Goal: Contribute content: Add original content to the website for others to see

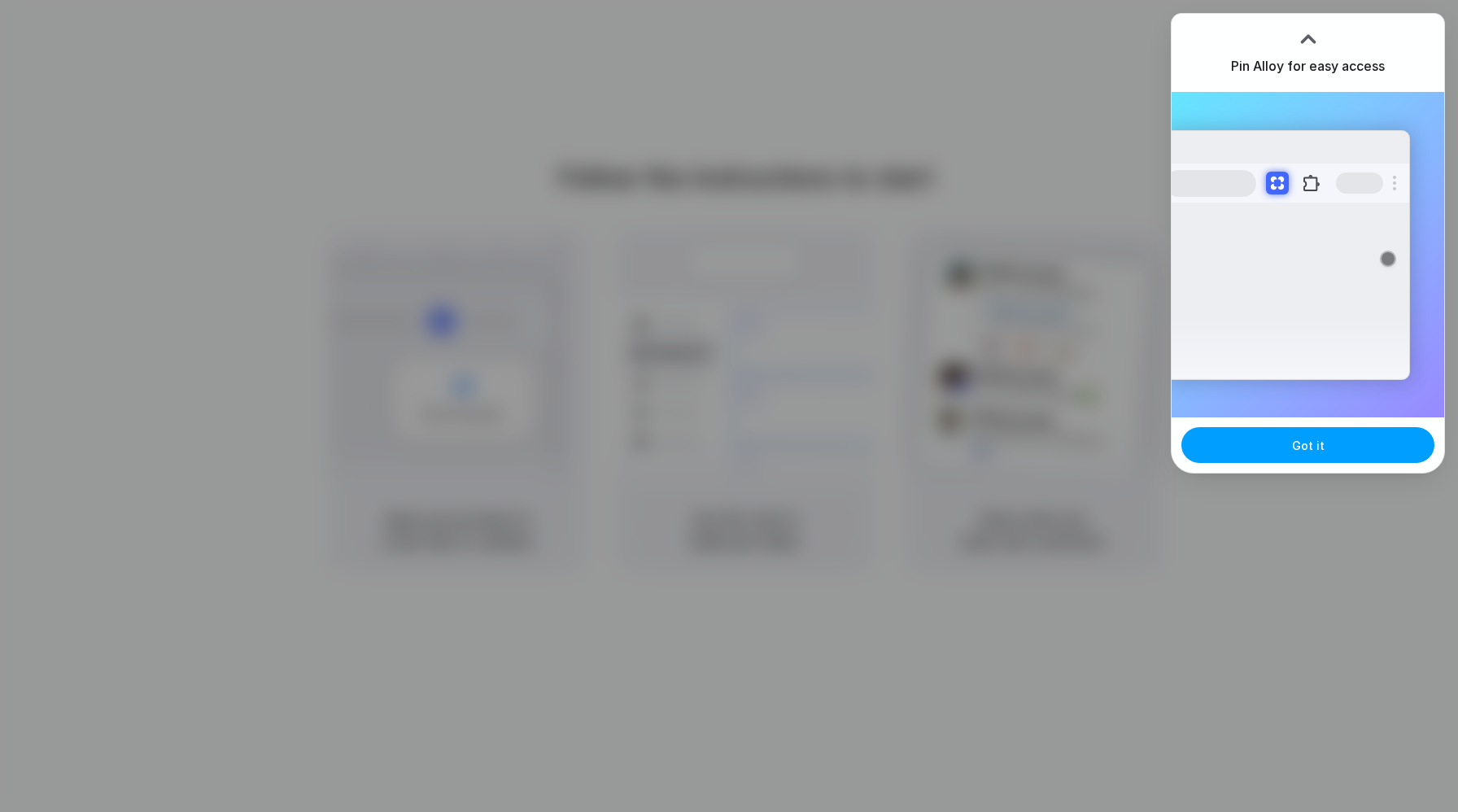
click at [1305, 447] on span "Got it" at bounding box center [1308, 446] width 32 height 18
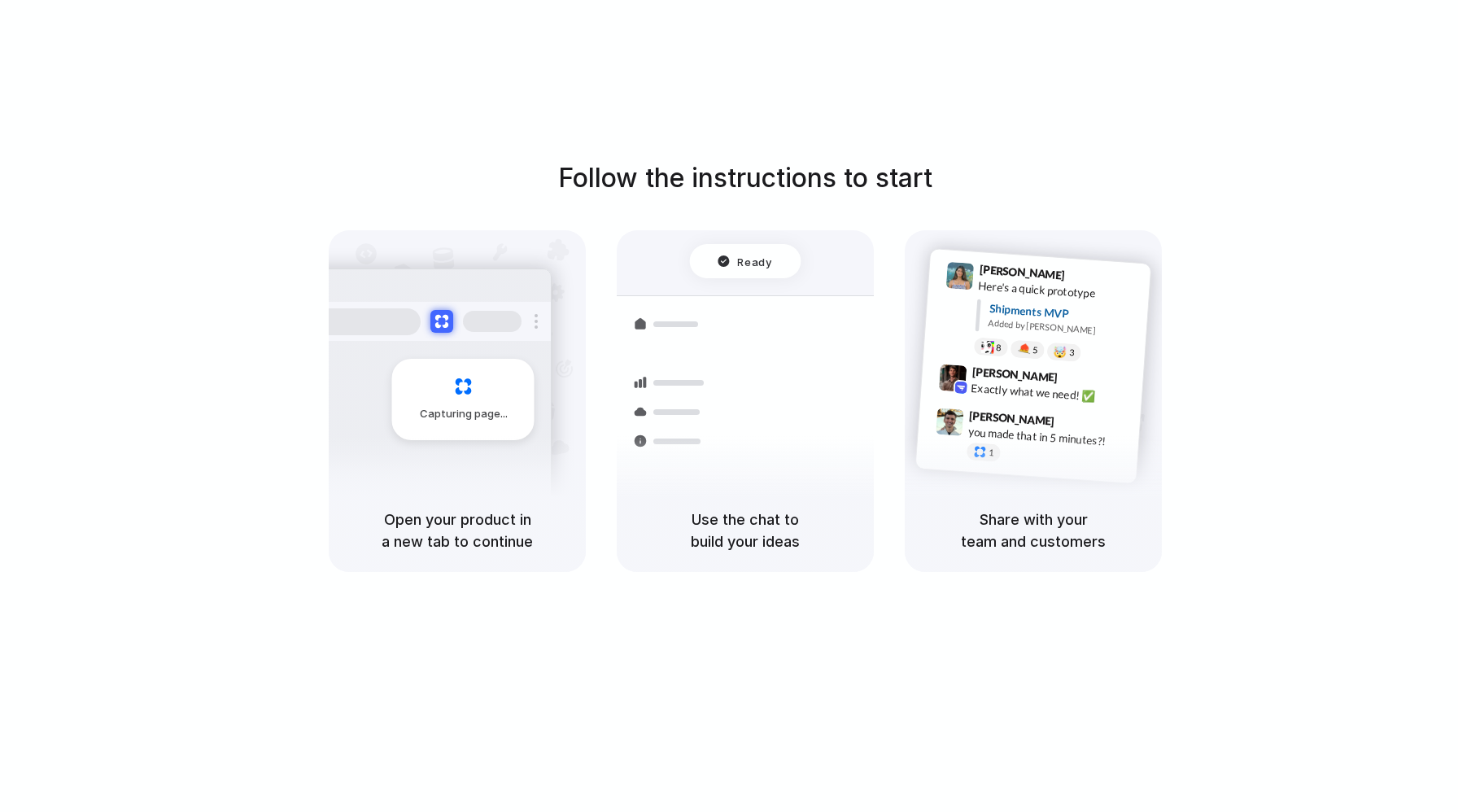
drag, startPoint x: 1026, startPoint y: 544, endPoint x: 1035, endPoint y: 536, distance: 12.0
click at [1035, 536] on h5 "Share with your team and customers" at bounding box center [1033, 530] width 218 height 44
drag, startPoint x: 1065, startPoint y: 535, endPoint x: 1035, endPoint y: 350, distance: 187.4
click at [1044, 517] on h5 "Share with your team and customers" at bounding box center [1033, 530] width 218 height 44
click at [482, 403] on div "Capturing page" at bounding box center [464, 399] width 142 height 82
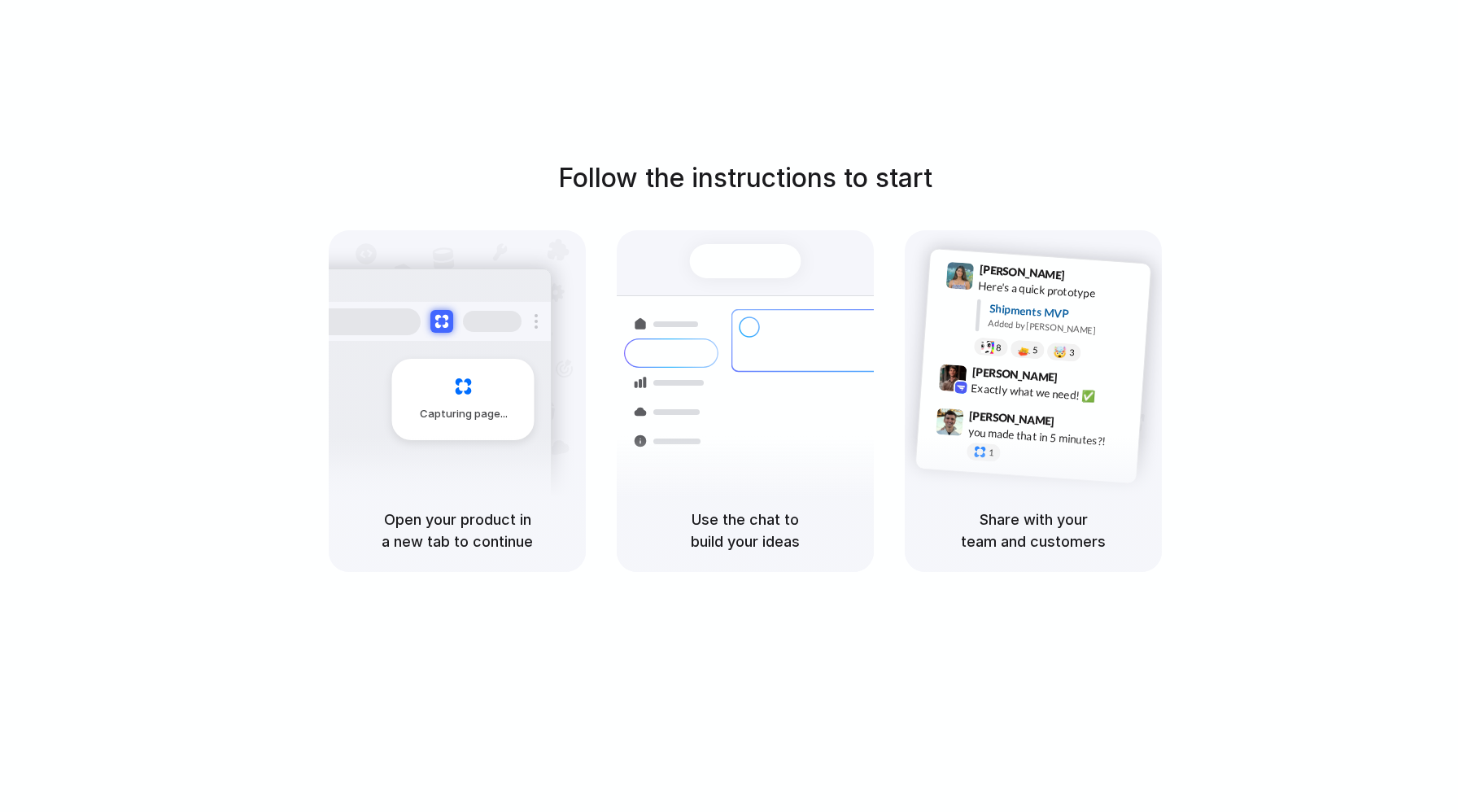
click at [761, 401] on div "Express delivery to NYC Priority • 2-day • Dispatched" at bounding box center [841, 419] width 220 height 63
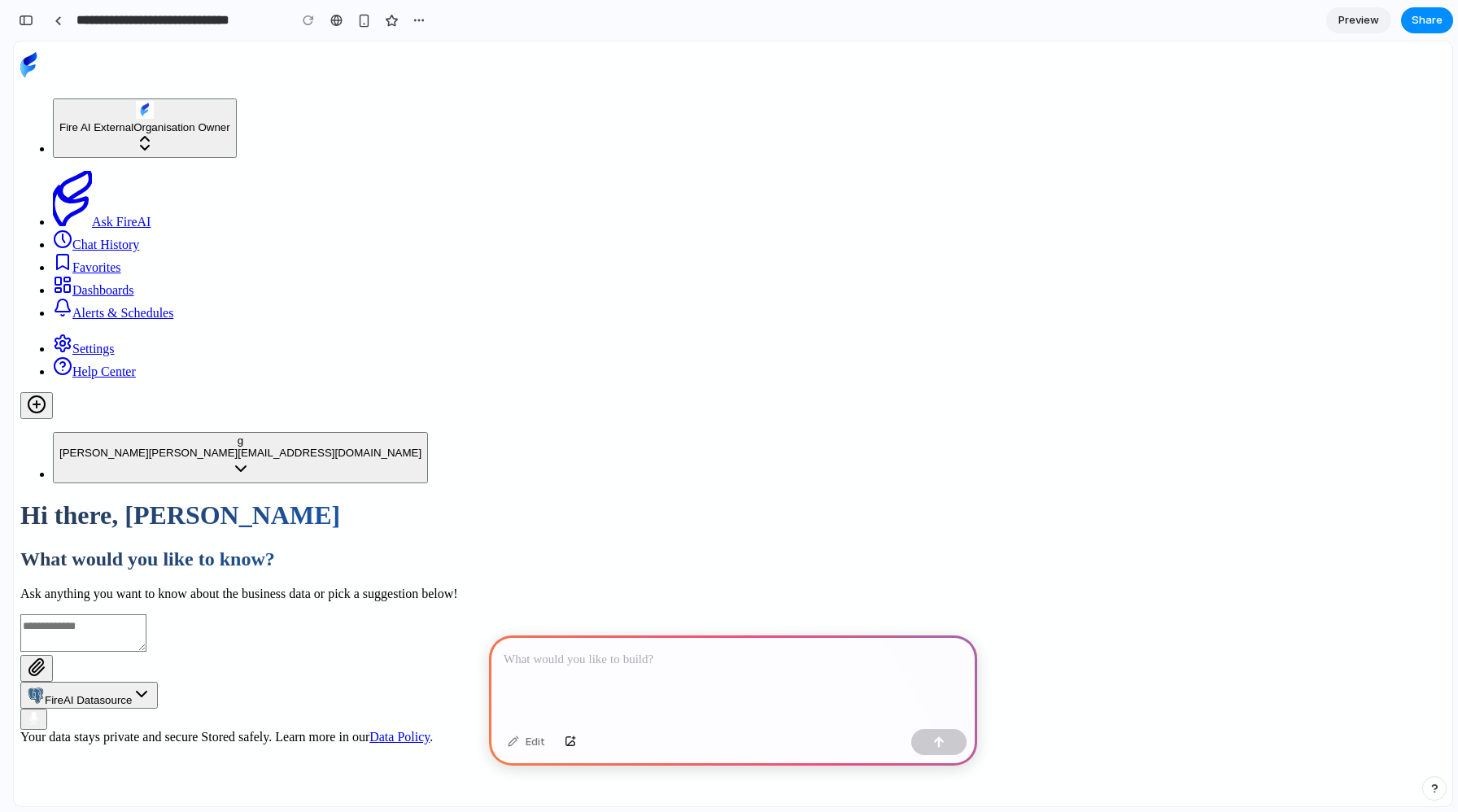
click at [158, 682] on button "FireAI Datasource" at bounding box center [89, 695] width 137 height 27
click at [146, 614] on textarea at bounding box center [83, 633] width 126 height 37
click at [552, 662] on div at bounding box center [732, 678] width 488 height 87
click at [146, 614] on textarea at bounding box center [83, 633] width 126 height 37
drag, startPoint x: 383, startPoint y: 461, endPoint x: 669, endPoint y: 501, distance: 288.8
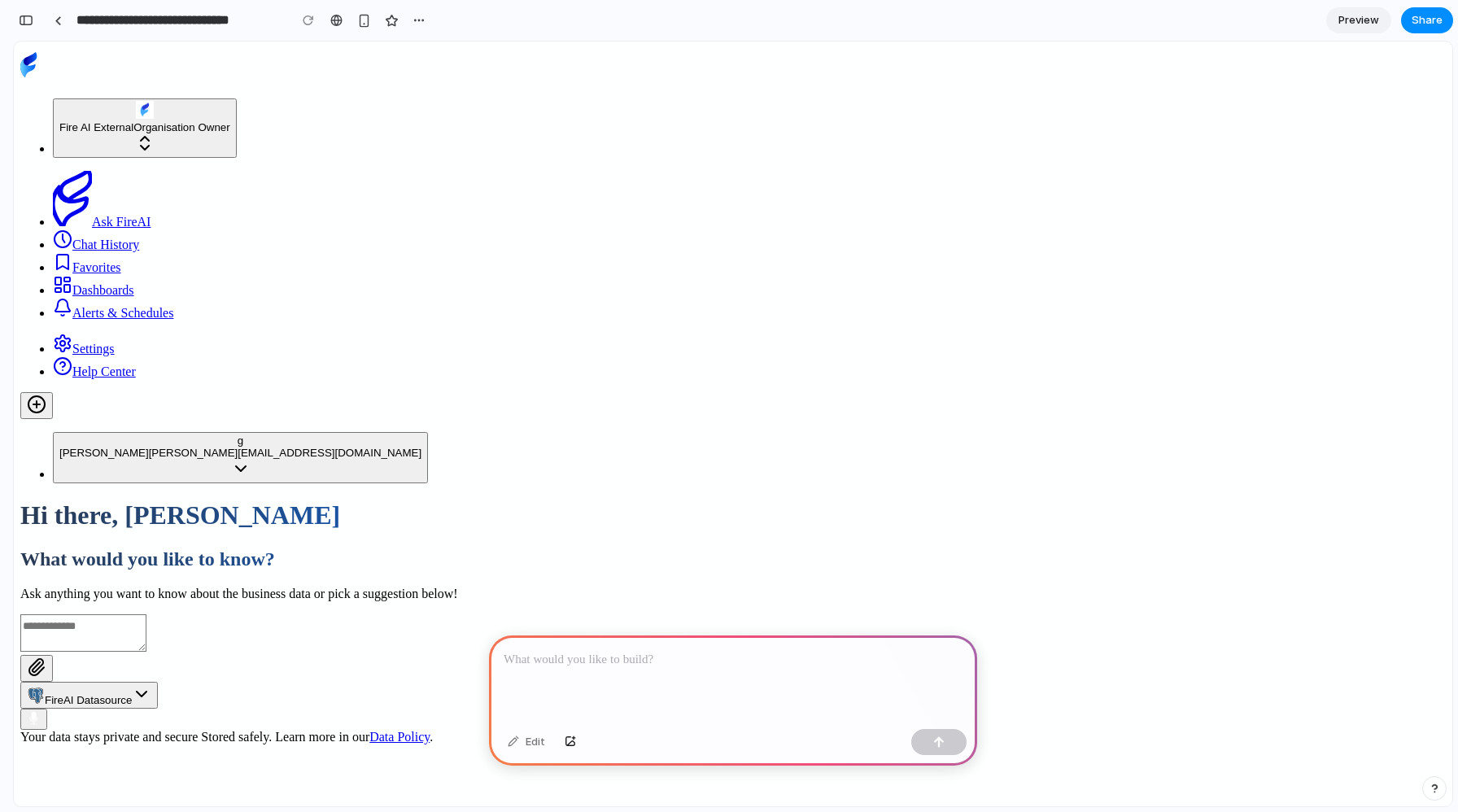
click at [669, 614] on div "FireAI Datasource" at bounding box center [733, 672] width 1426 height 116
click at [633, 657] on p at bounding box center [732, 659] width 459 height 19
click at [938, 749] on button "button" at bounding box center [939, 741] width 56 height 26
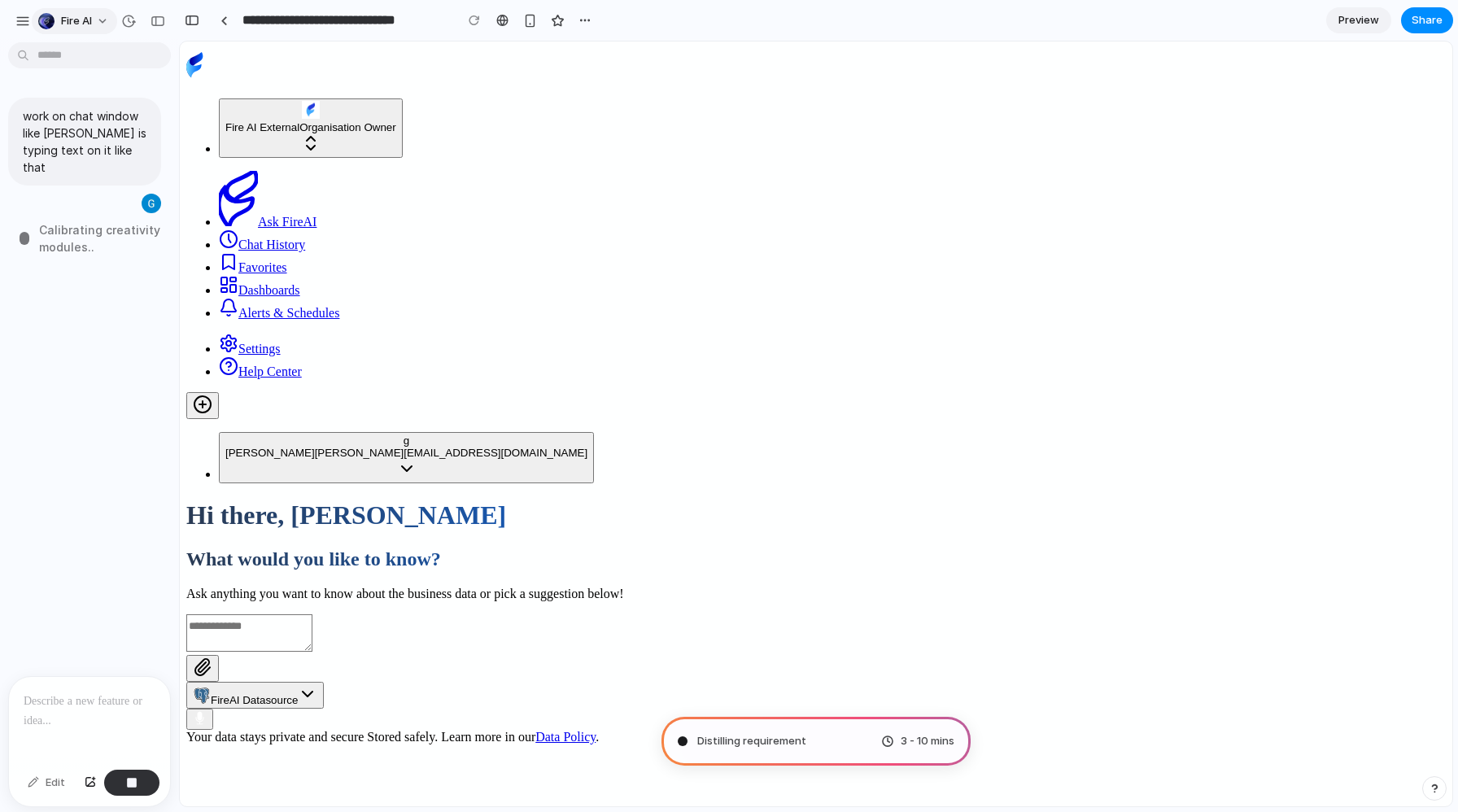
click at [100, 20] on button "Fire AI" at bounding box center [75, 20] width 86 height 26
click at [299, 114] on div "Settings Invite members Change theme Sign out" at bounding box center [729, 406] width 1458 height 812
click at [19, 18] on div "button" at bounding box center [22, 20] width 15 height 15
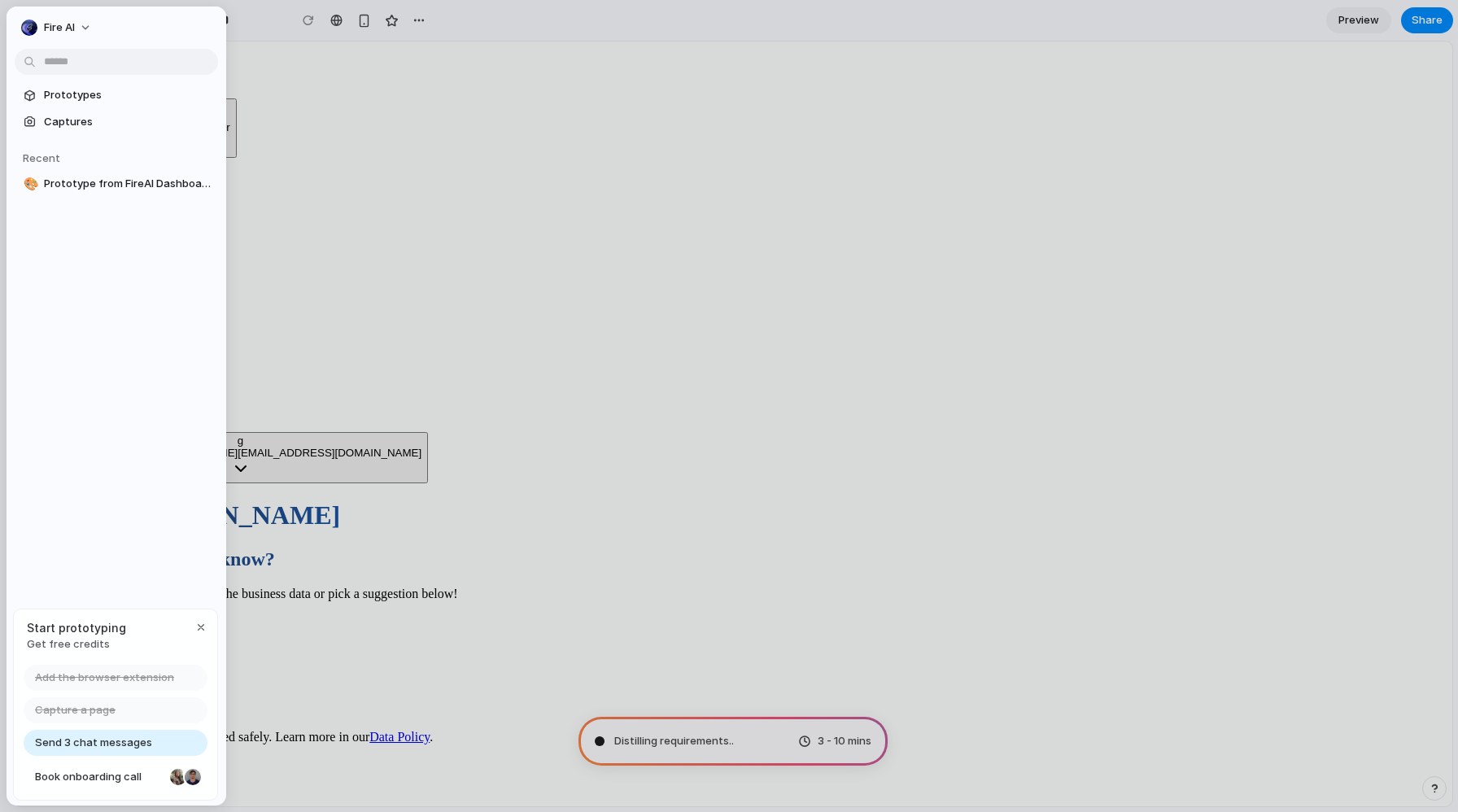
type input "**********"
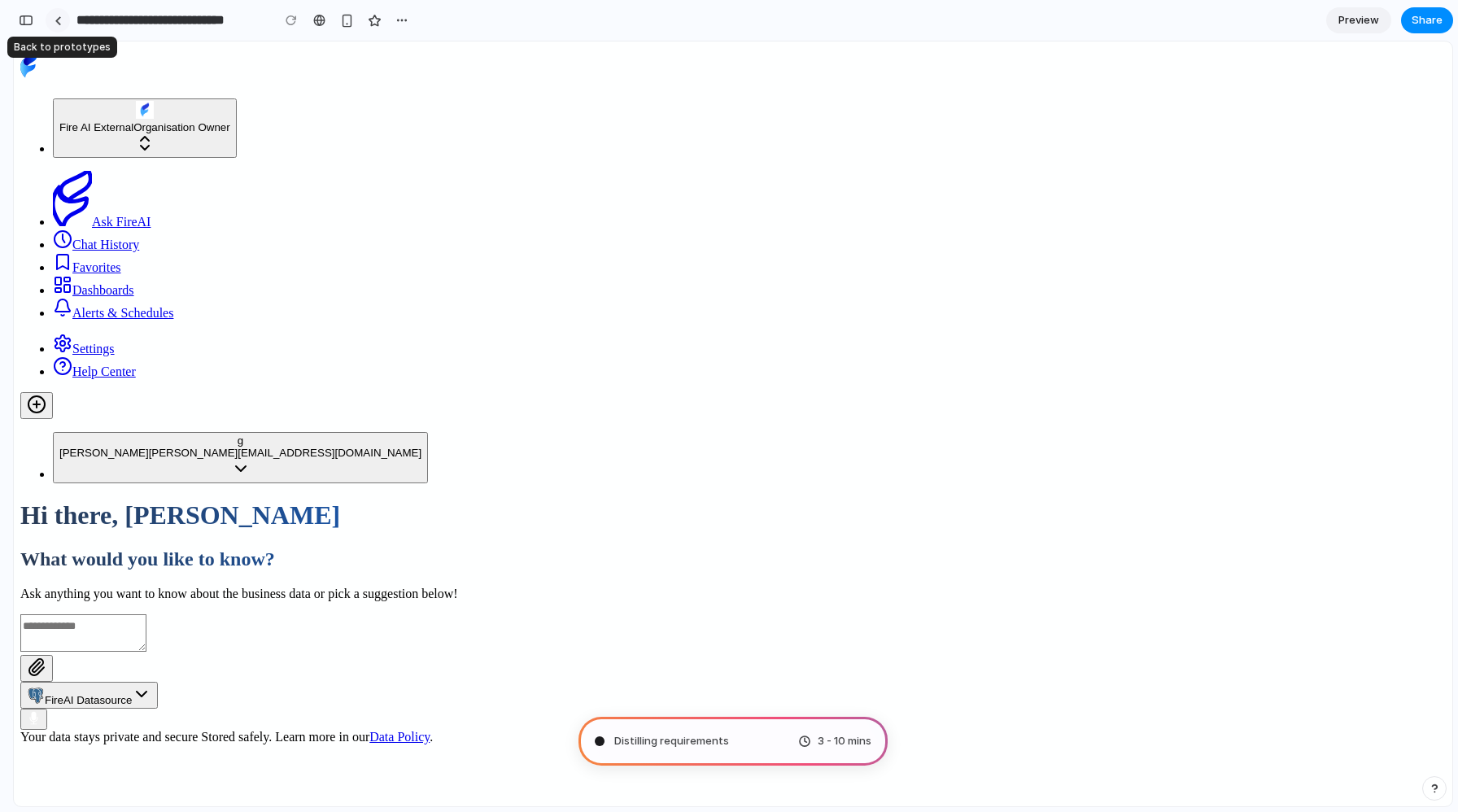
click at [62, 20] on link at bounding box center [57, 19] width 24 height 24
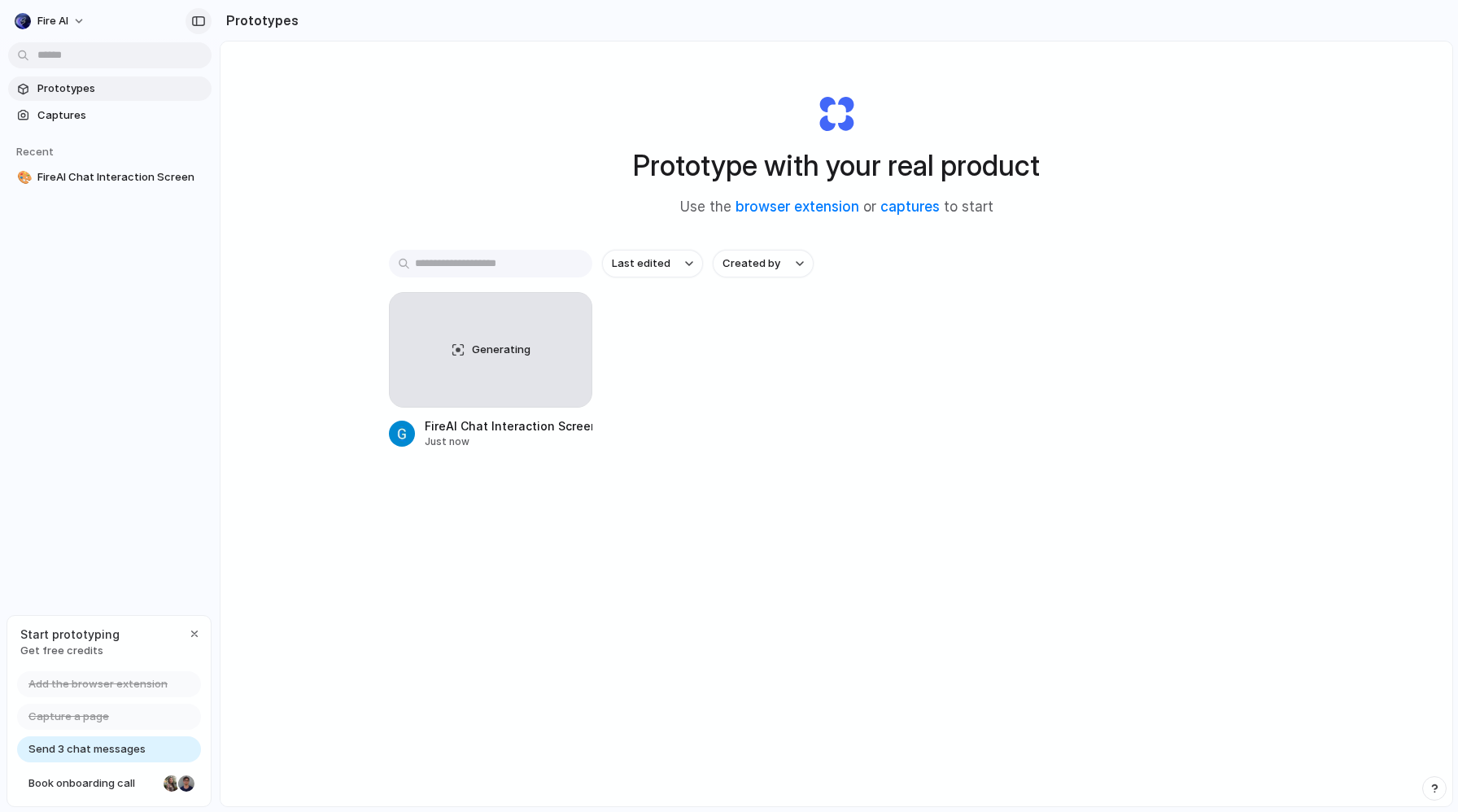
click at [195, 19] on div "button" at bounding box center [198, 21] width 15 height 12
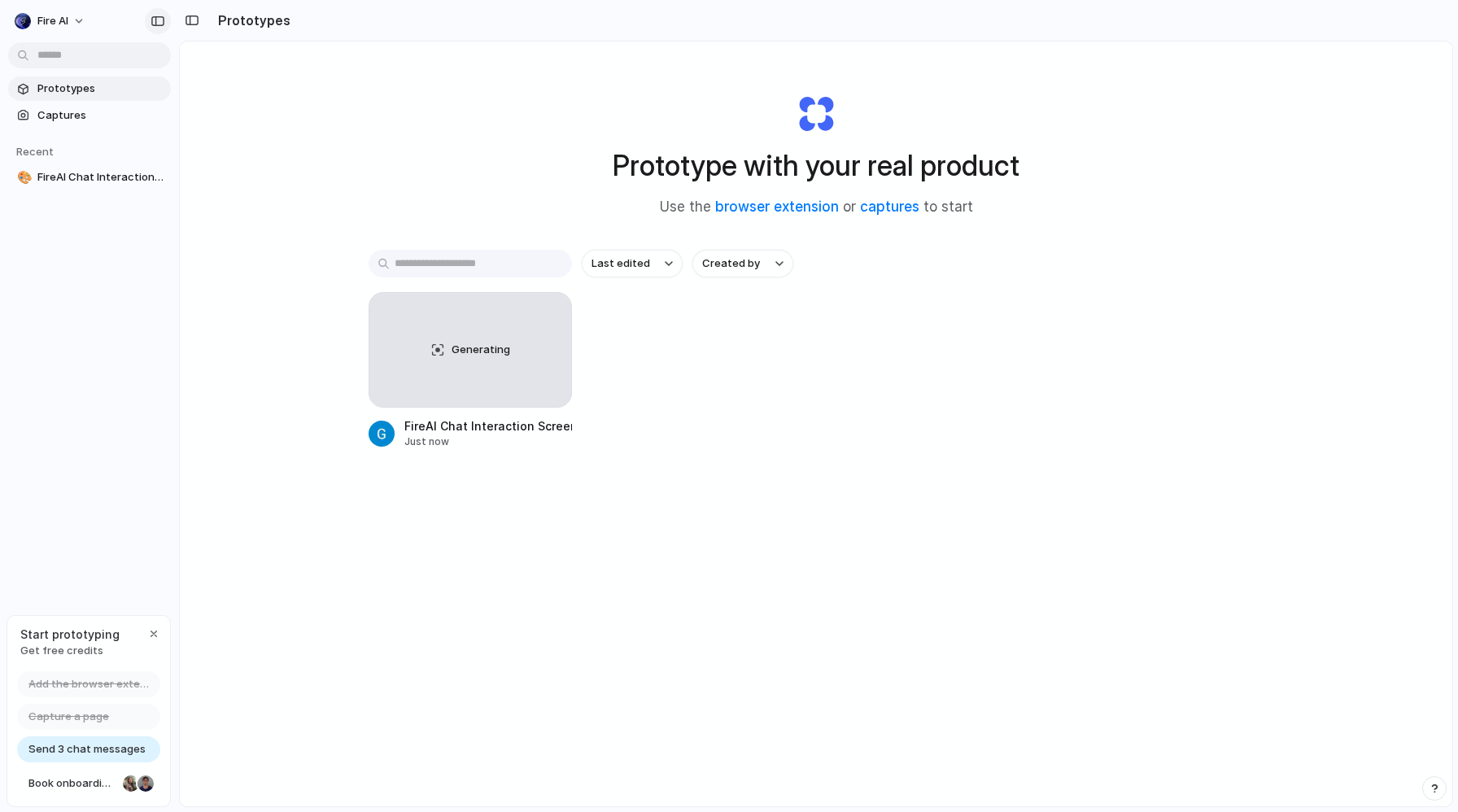
click at [151, 16] on div "button" at bounding box center [158, 21] width 15 height 12
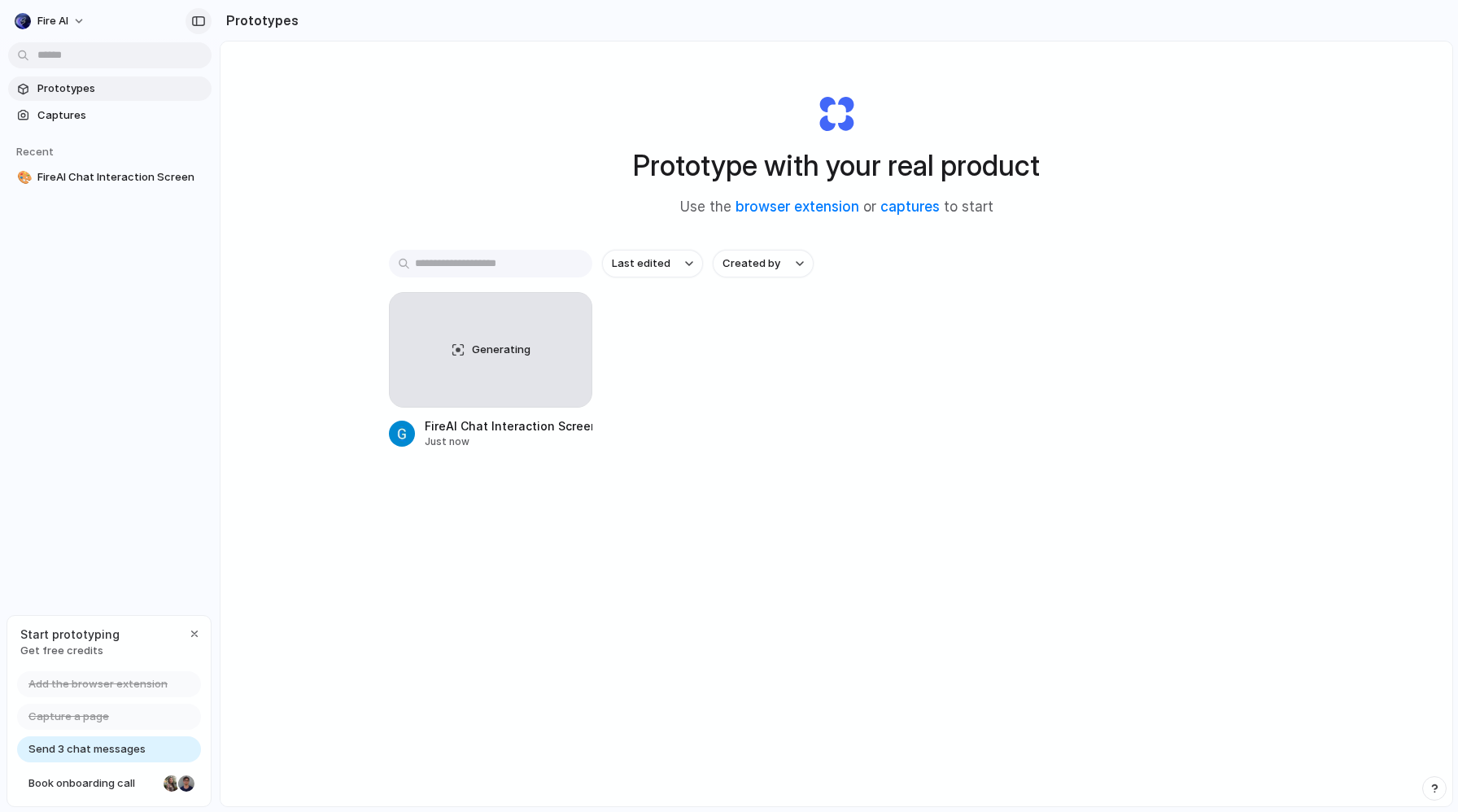
click at [194, 22] on div "button" at bounding box center [198, 21] width 15 height 12
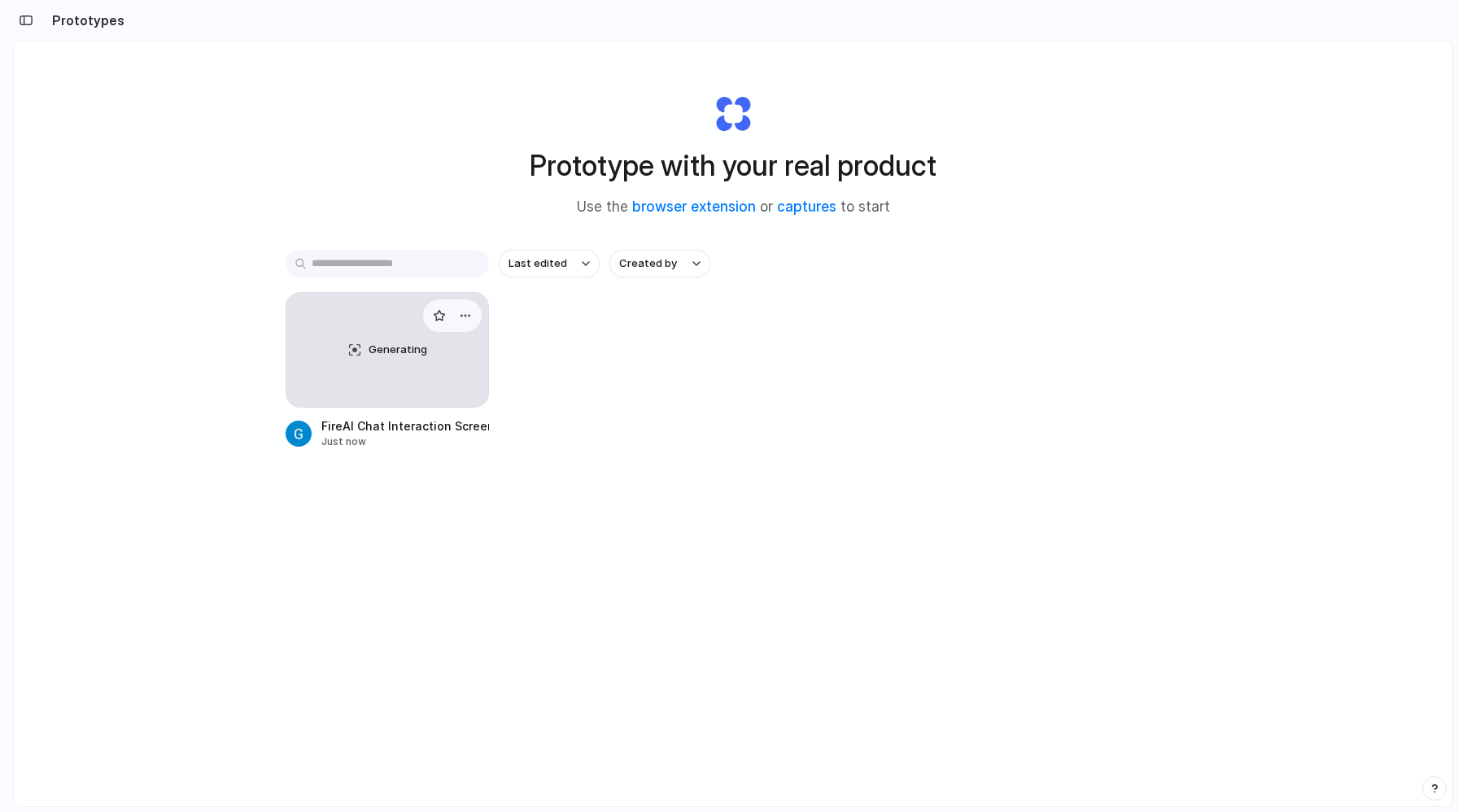
click at [370, 377] on div "Generating" at bounding box center [387, 350] width 202 height 114
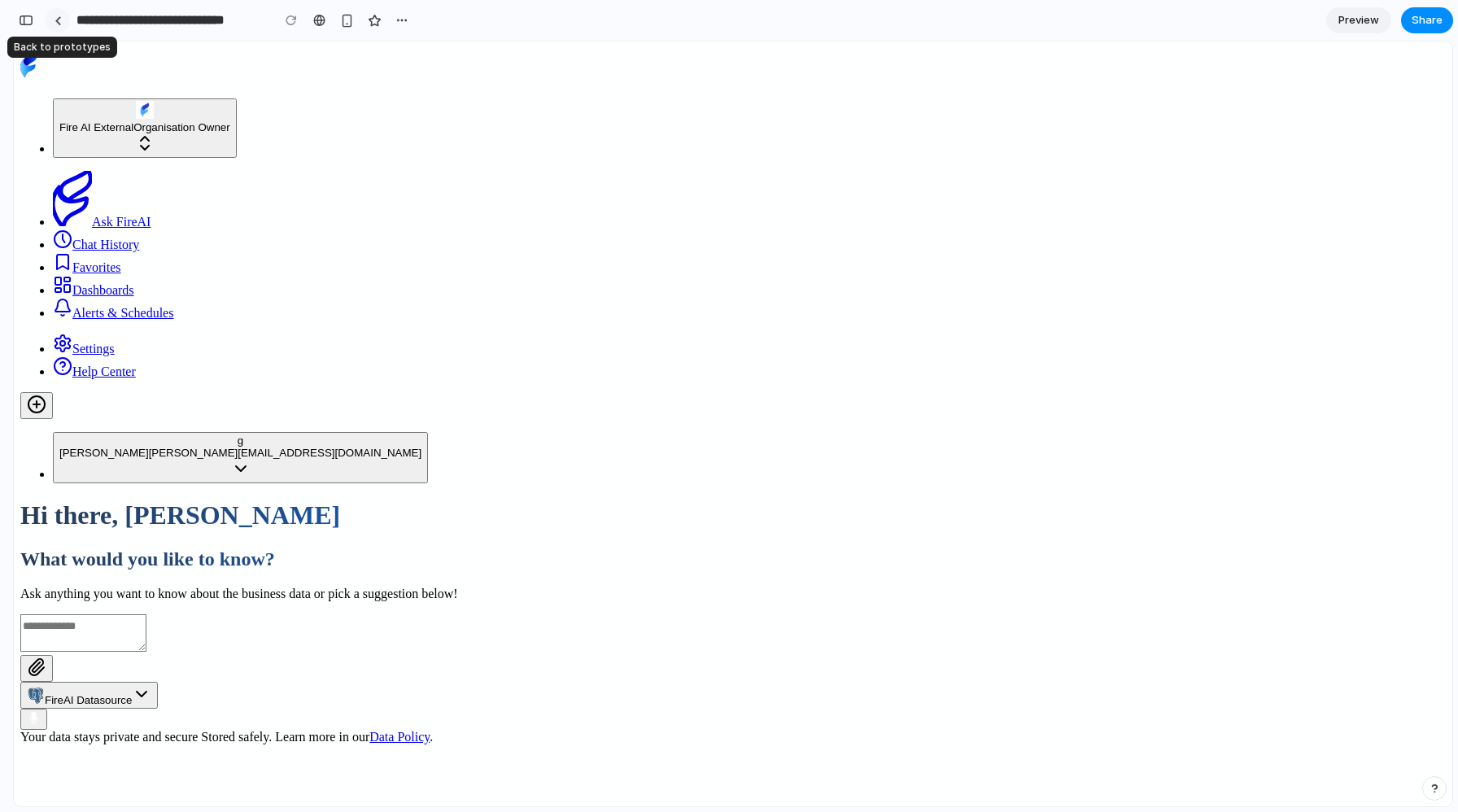
click at [61, 20] on link at bounding box center [57, 19] width 24 height 24
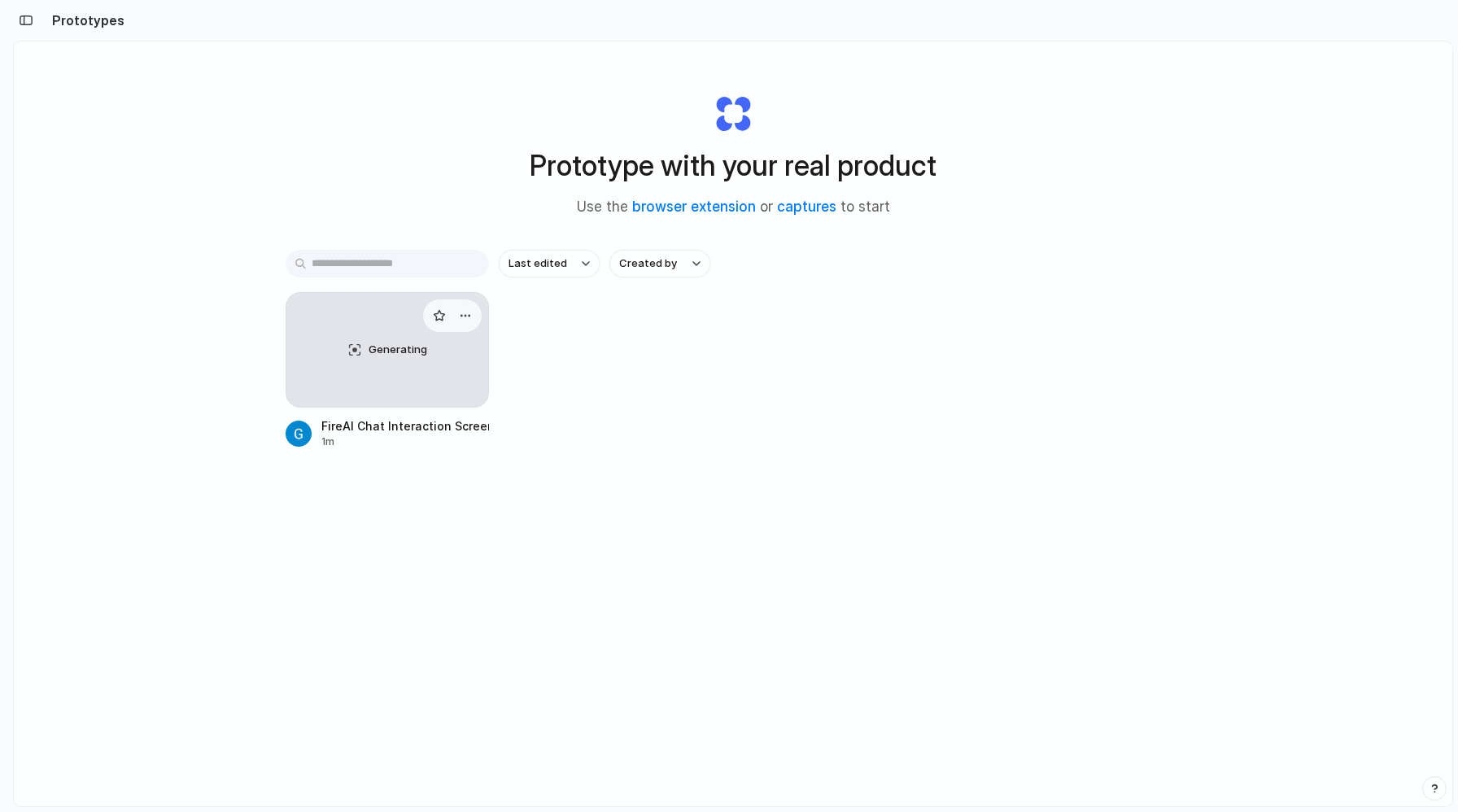
click at [414, 353] on span "Generating" at bounding box center [397, 350] width 58 height 17
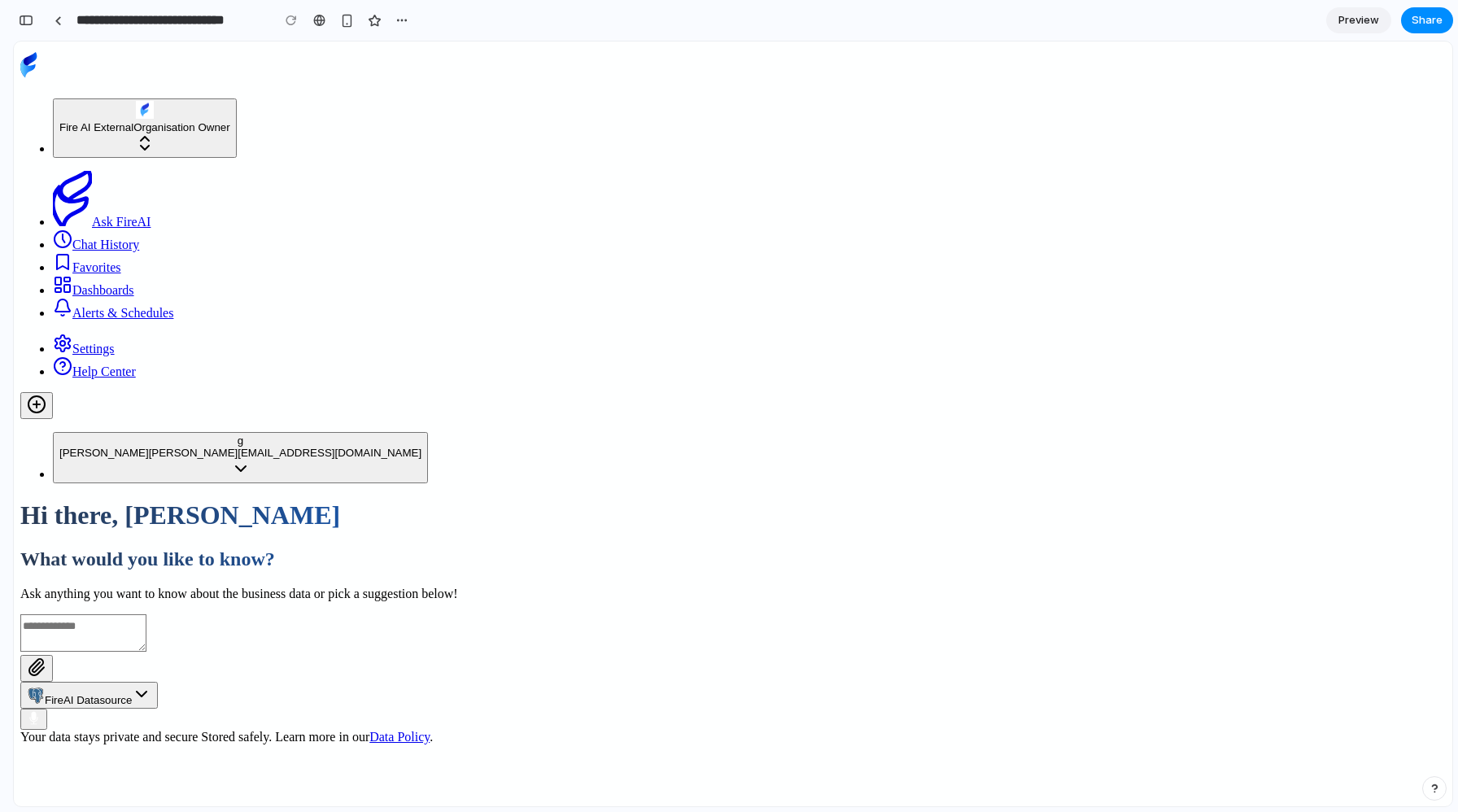
click at [1354, 22] on span "Preview" at bounding box center [1359, 20] width 41 height 17
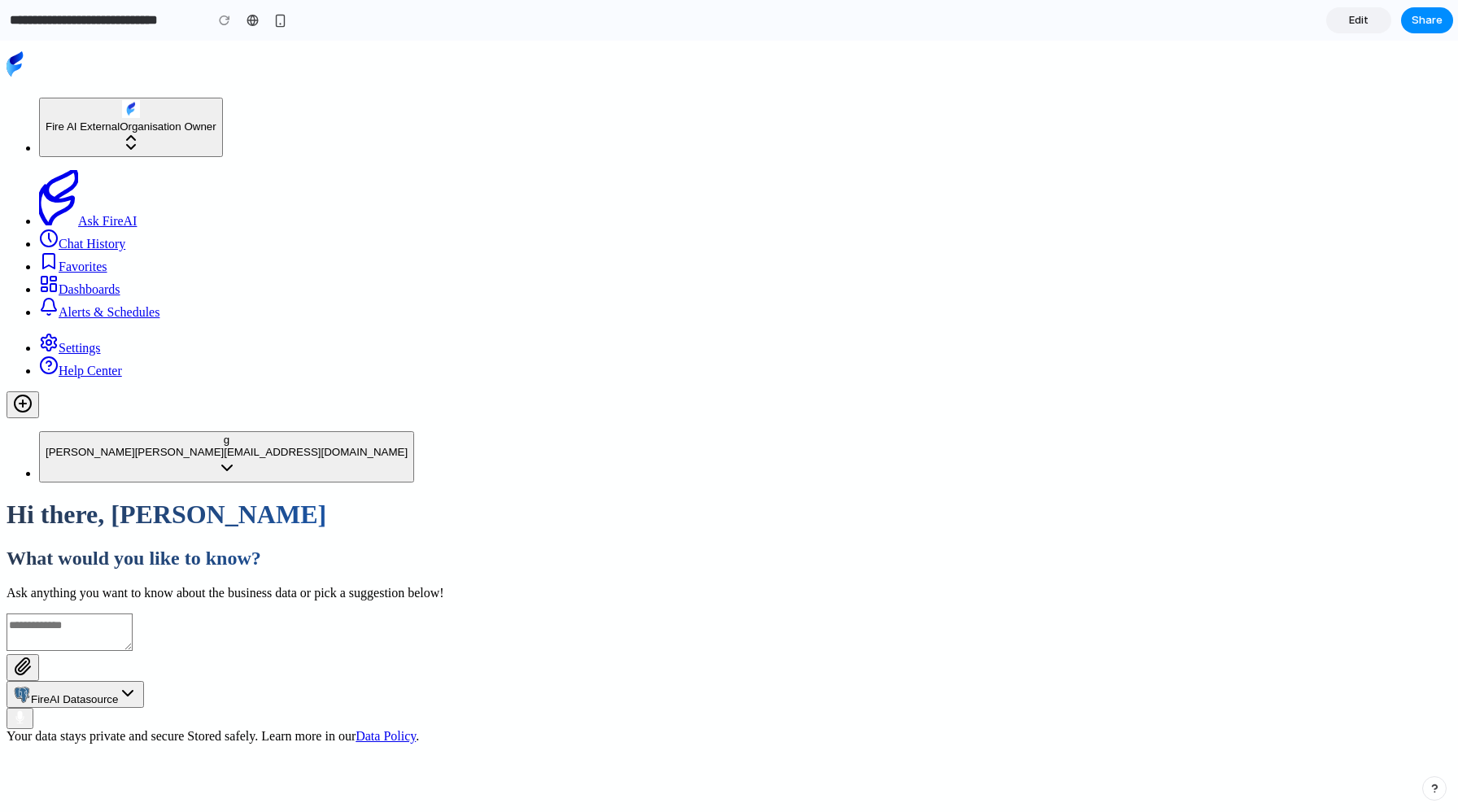
click at [132, 613] on textarea at bounding box center [69, 632] width 126 height 37
click at [430, 499] on div "Hi there, [PERSON_NAME] What would you like to know? Ask anything you want to k…" at bounding box center [729, 621] width 1445 height 243
click at [120, 121] on span "Organisation Owner" at bounding box center [168, 127] width 96 height 13
click at [23, 482] on div "Settings Help Center g gokul [EMAIL_ADDRESS][DOMAIN_NAME]" at bounding box center [729, 408] width 1445 height 150
click at [39, 354] on link "Settings" at bounding box center [69, 348] width 61 height 14
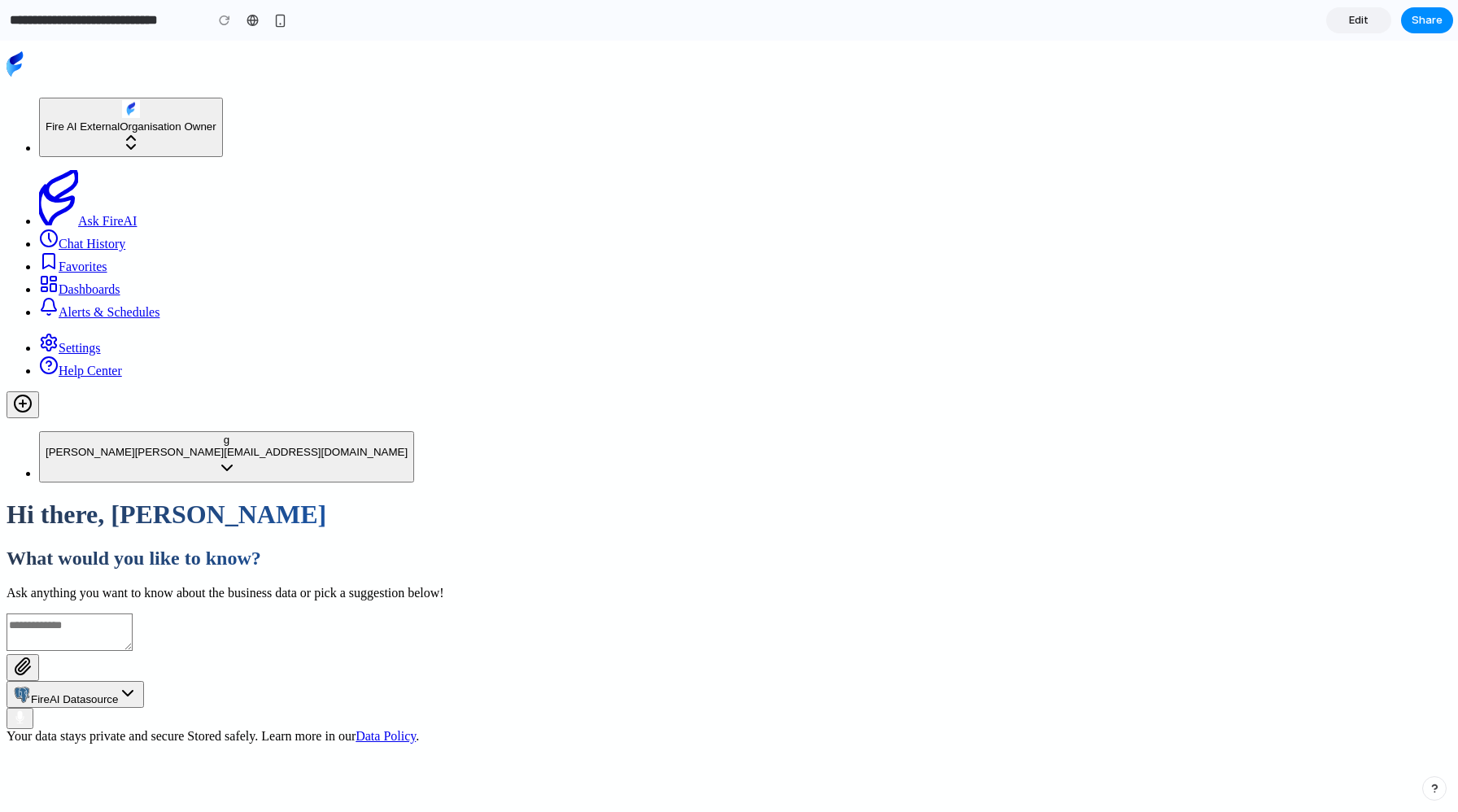
click at [42, 351] on icon at bounding box center [49, 342] width 15 height 17
click at [229, 22] on div at bounding box center [224, 19] width 24 height 24
click at [39, 654] on button at bounding box center [22, 668] width 32 height 27
click at [118, 693] on span "FireAI Datasource" at bounding box center [74, 699] width 87 height 13
click at [565, 613] on div "FireAI Datasource" at bounding box center [729, 671] width 1445 height 116
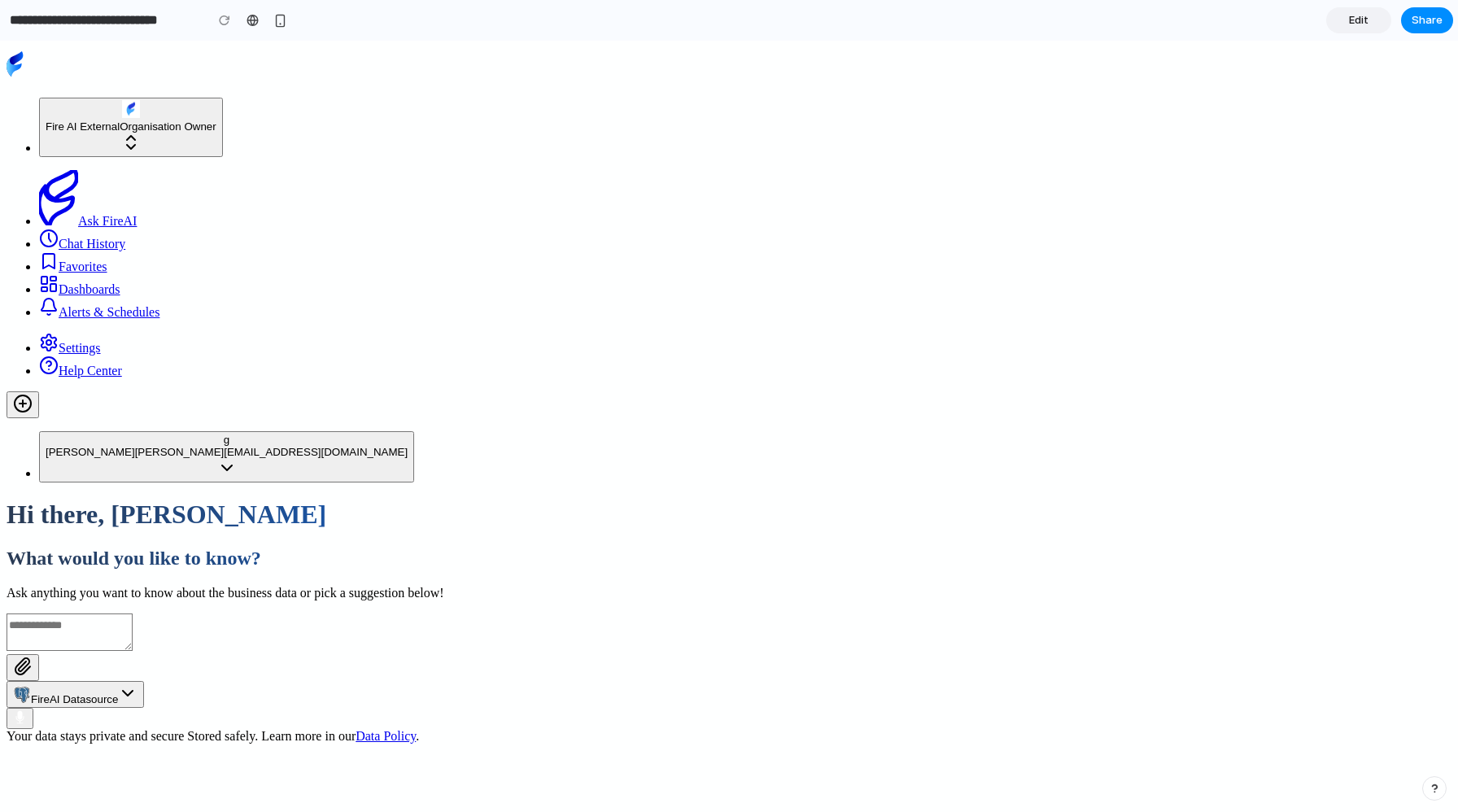
click at [33, 708] on button "button" at bounding box center [20, 719] width 27 height 21
click at [1000, 606] on div "Hi there, [PERSON_NAME] What would you like to know? Ask anything you want to k…" at bounding box center [729, 621] width 1445 height 243
click at [902, 651] on div "Hi there, [PERSON_NAME] What would you like to know? Ask anything you want to k…" at bounding box center [729, 621] width 1445 height 243
click at [137, 683] on icon "button" at bounding box center [128, 693] width 19 height 19
click at [118, 693] on span "FireAI Datasource" at bounding box center [74, 699] width 87 height 13
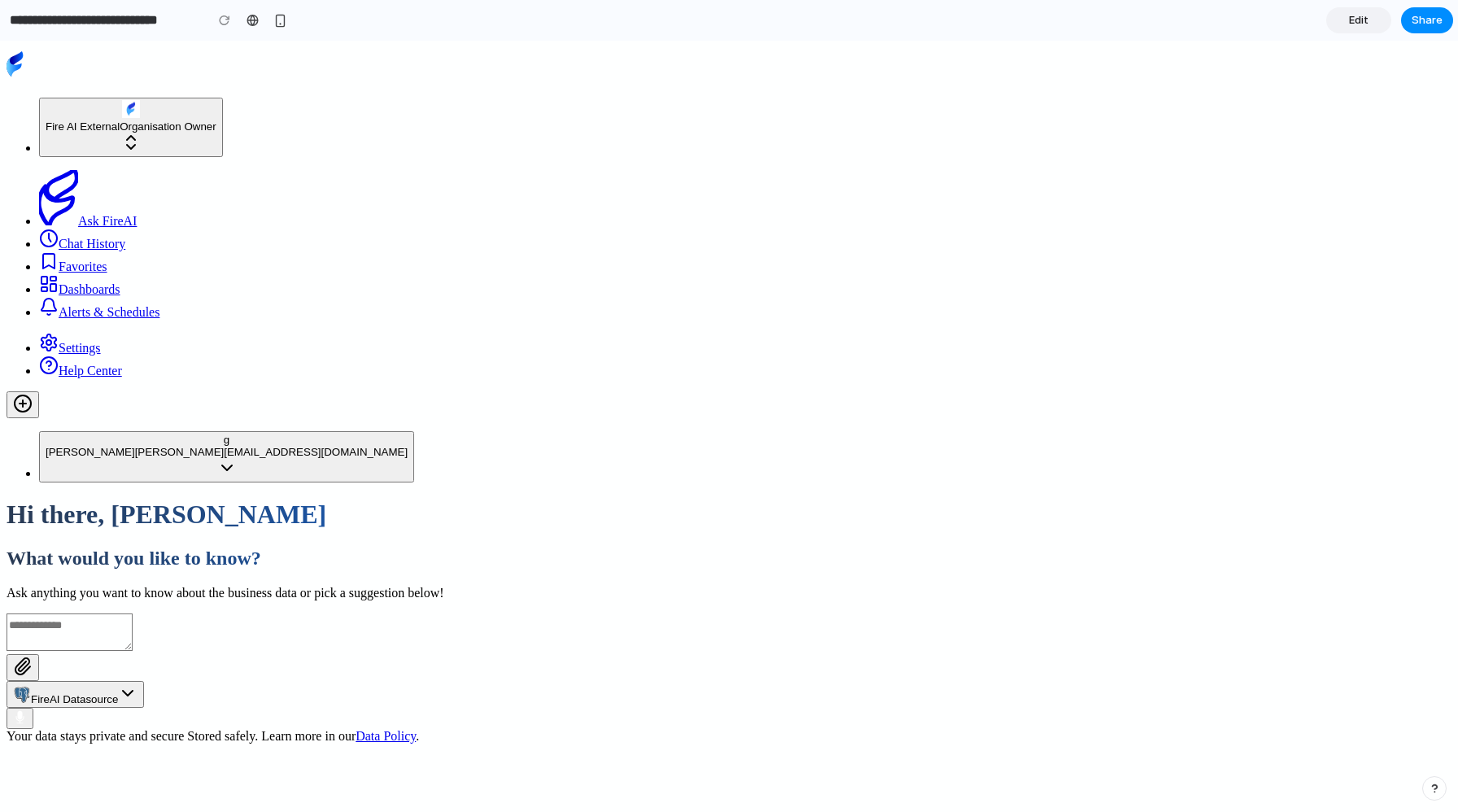
click at [376, 613] on div "FireAI Datasource" at bounding box center [729, 671] width 1445 height 116
click at [39, 237] on link "Chat History" at bounding box center [82, 243] width 87 height 14
click at [39, 251] on li "Favorites" at bounding box center [745, 262] width 1412 height 22
click at [39, 282] on link "Dashboards" at bounding box center [80, 289] width 82 height 14
click at [39, 305] on link "Alerts & Schedules" at bounding box center [99, 312] width 121 height 14
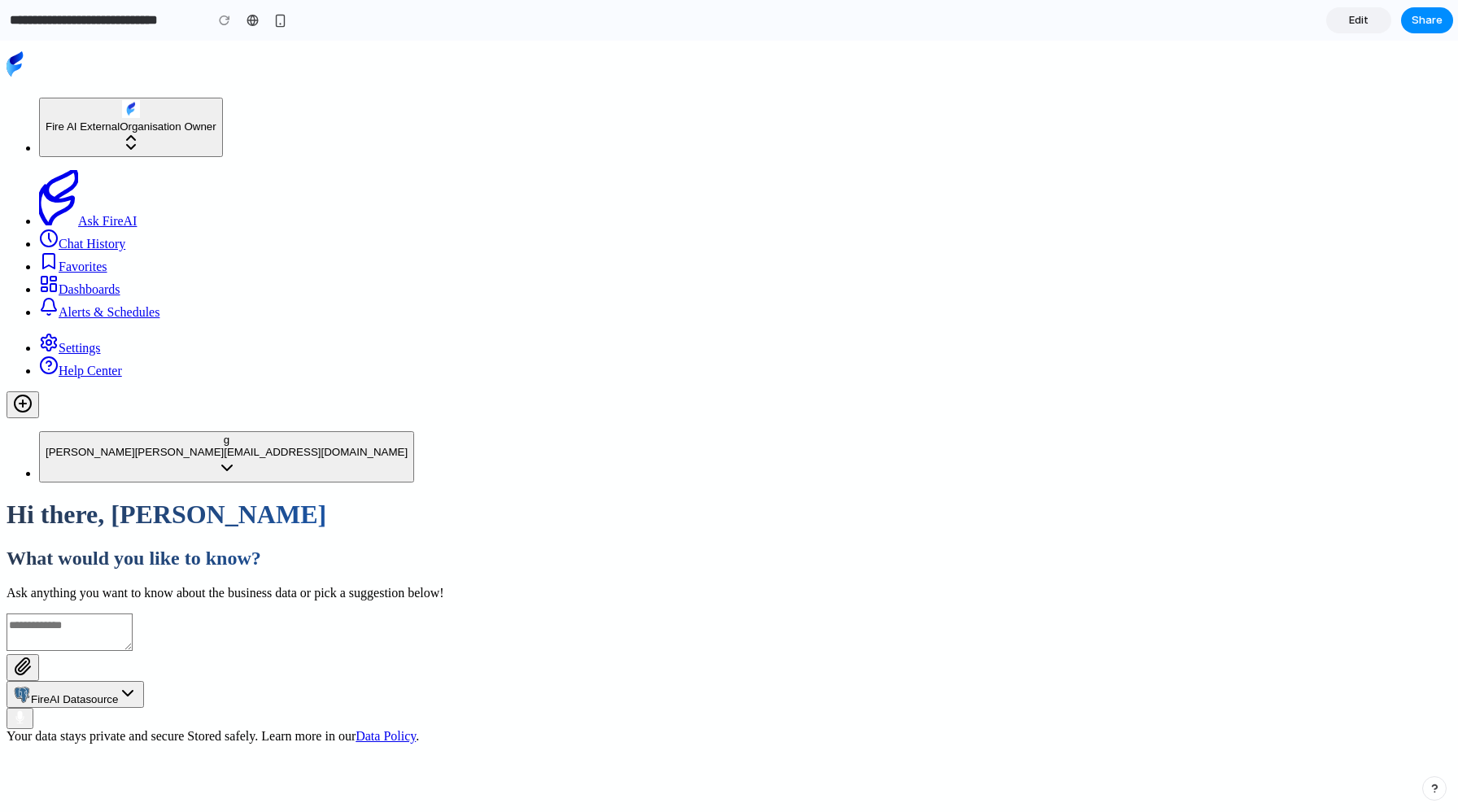
click at [95, 121] on span "Fire AI External" at bounding box center [83, 127] width 74 height 13
click at [22, 57] on icon at bounding box center [15, 64] width 17 height 25
click at [22, 60] on icon at bounding box center [15, 64] width 17 height 25
click at [0, 18] on div "**********" at bounding box center [146, 20] width 292 height 29
click at [106, 458] on span "[PERSON_NAME]" at bounding box center [91, 452] width 90 height 13
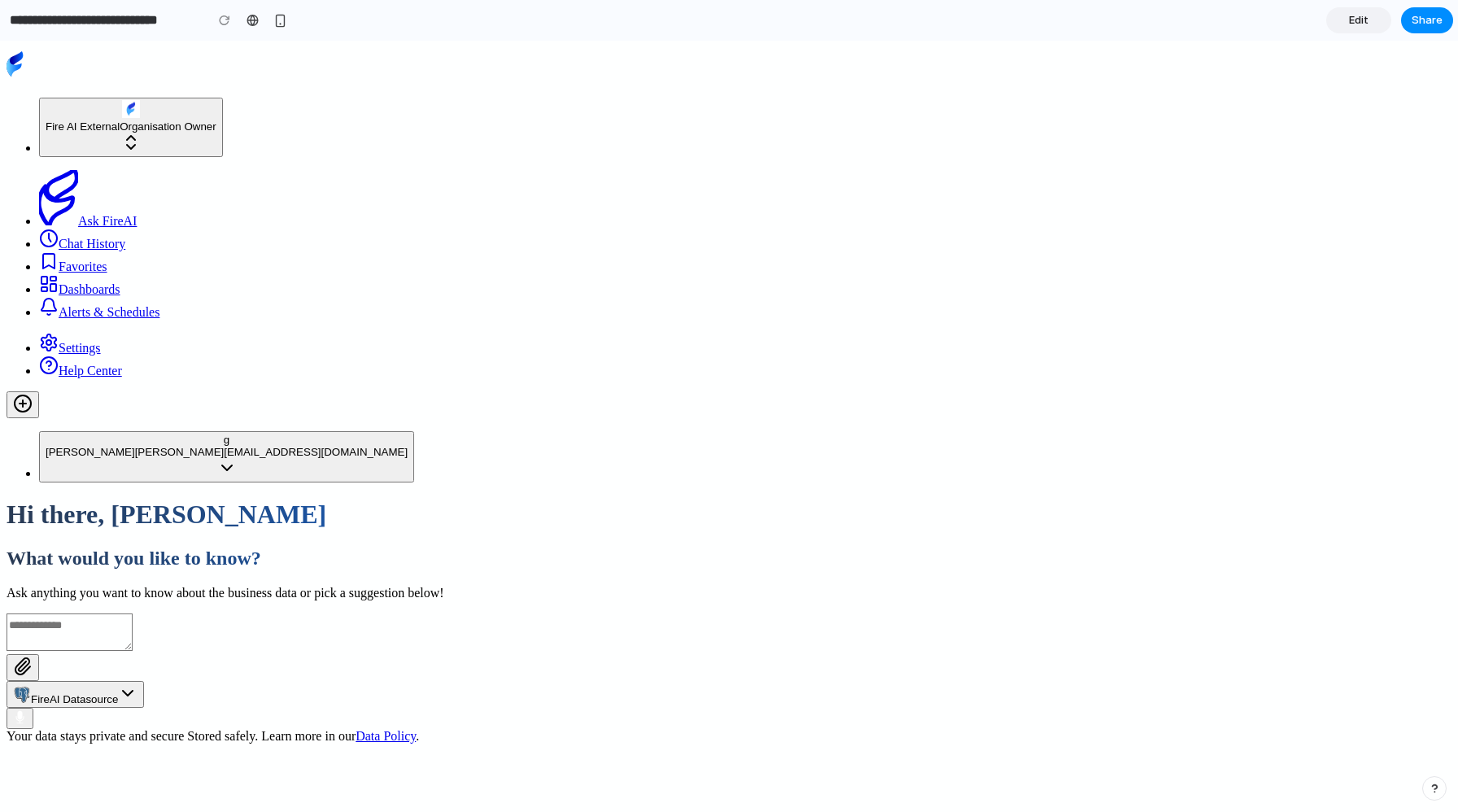
click at [217, 477] on icon "button" at bounding box center [227, 467] width 19 height 19
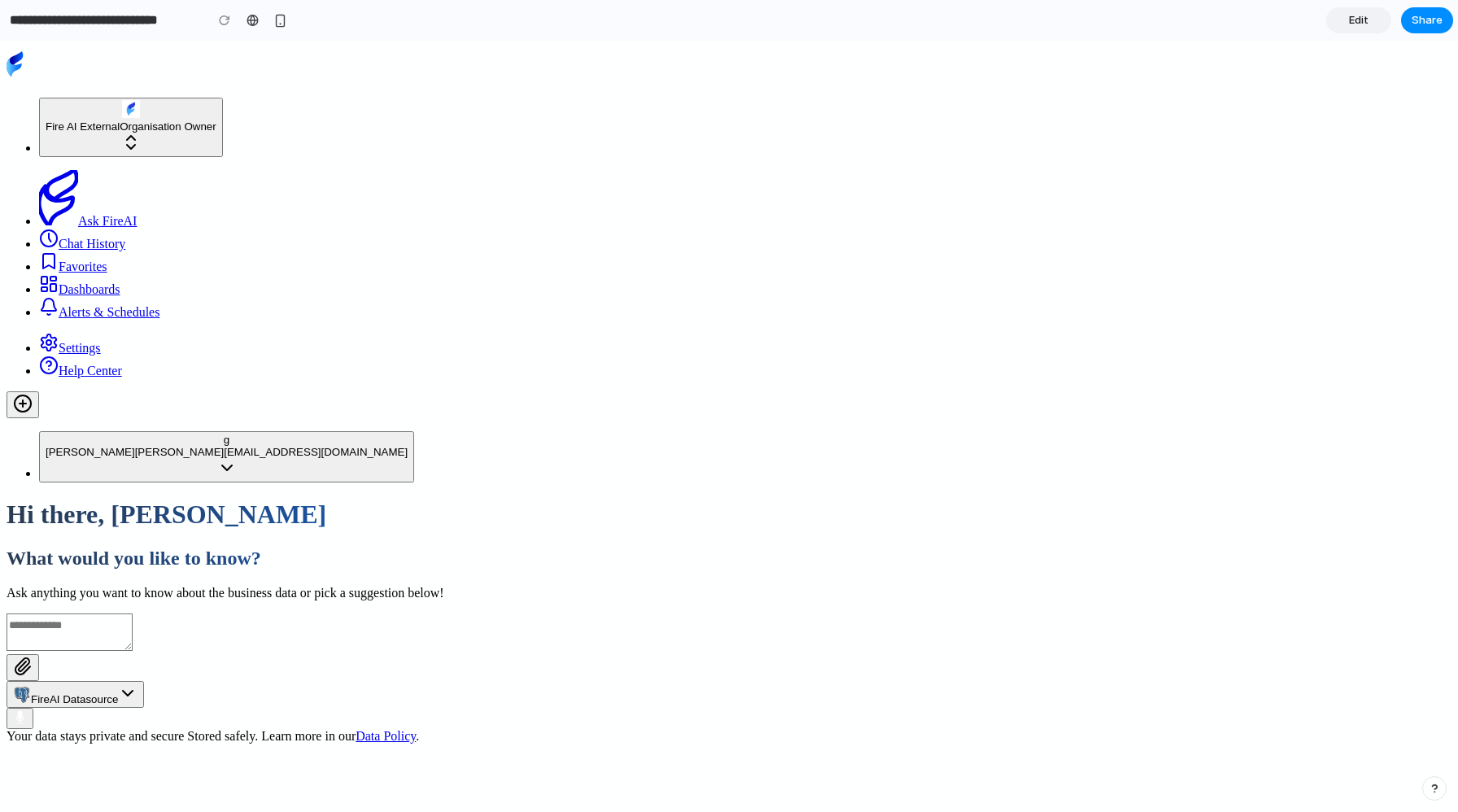
click at [217, 477] on icon "button" at bounding box center [227, 467] width 19 height 19
click at [222, 21] on div at bounding box center [224, 19] width 24 height 24
click at [251, 22] on div at bounding box center [252, 19] width 13 height 13
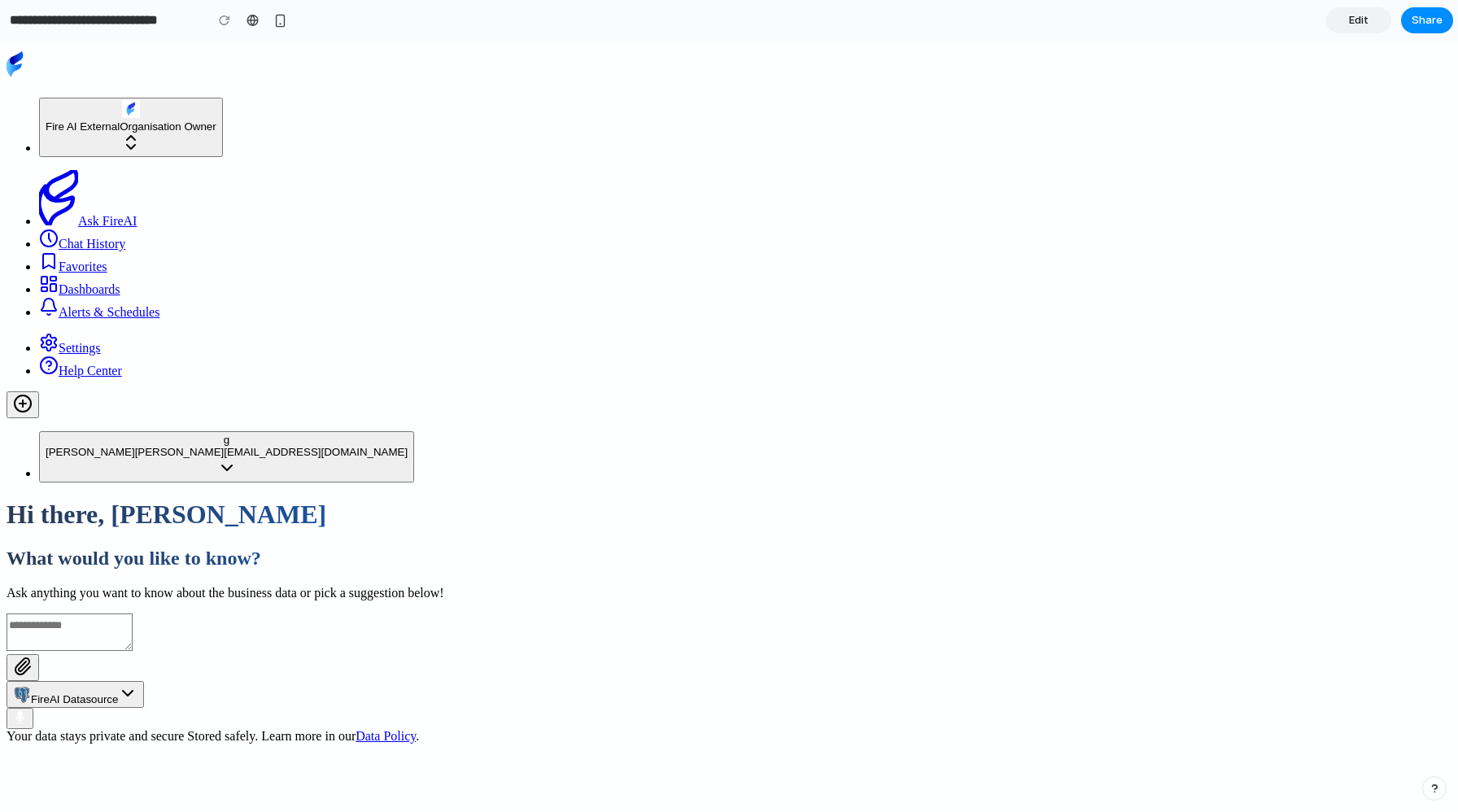
click at [1363, 19] on span "Edit" at bounding box center [1359, 20] width 19 height 17
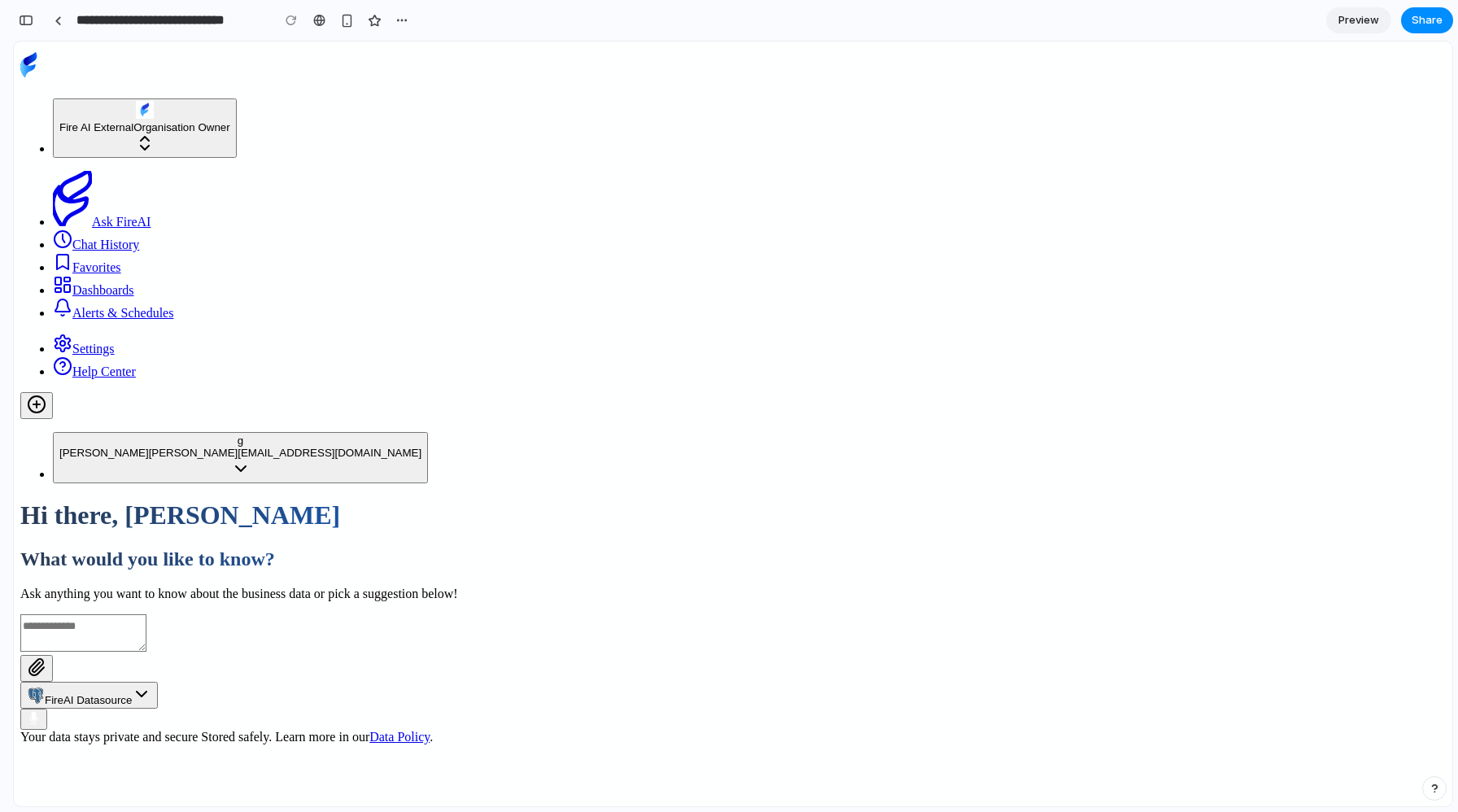
scroll to position [0, 15]
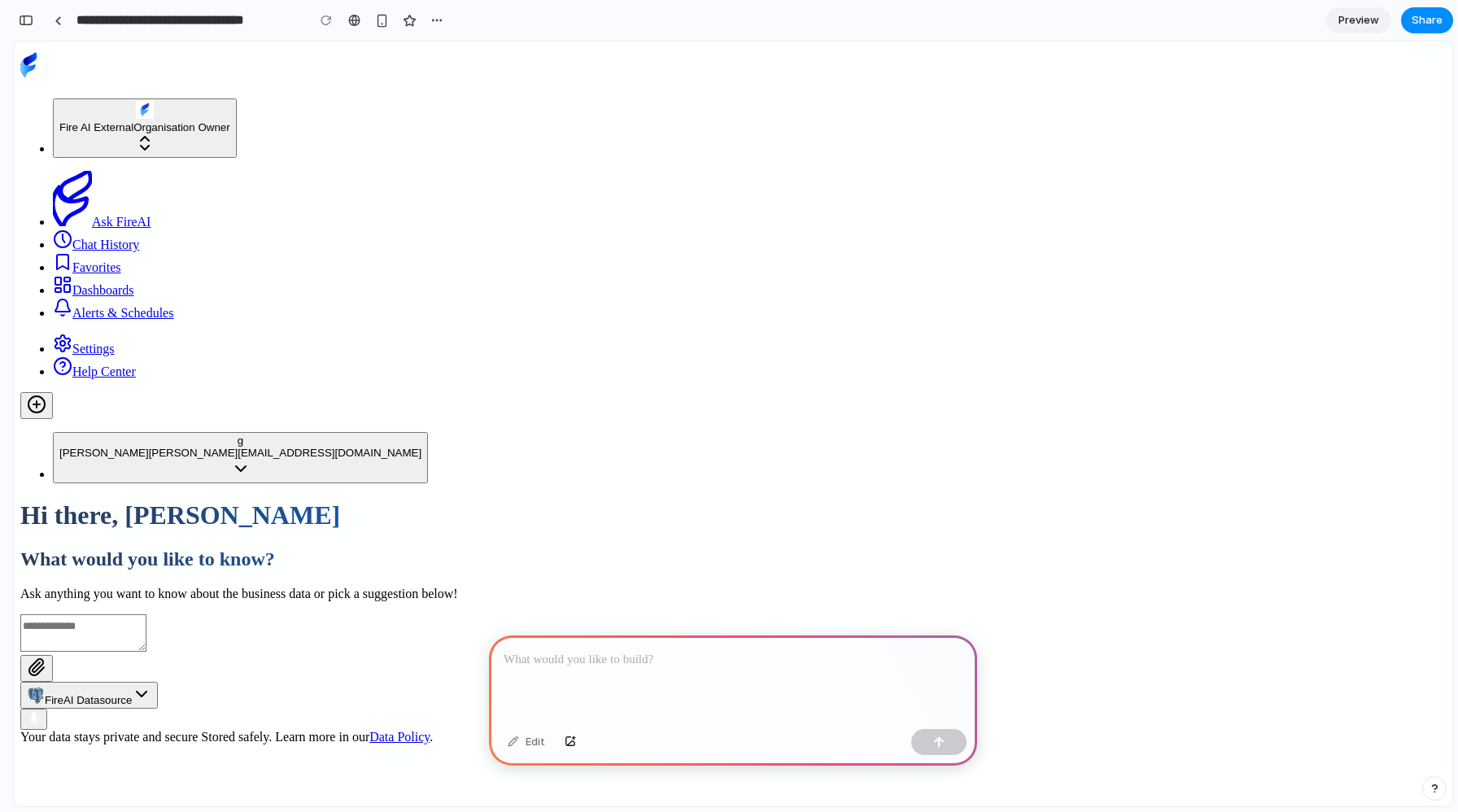
click at [529, 654] on p at bounding box center [732, 659] width 459 height 19
click at [575, 664] on div at bounding box center [732, 678] width 488 height 87
click at [936, 747] on div "button" at bounding box center [939, 742] width 12 height 12
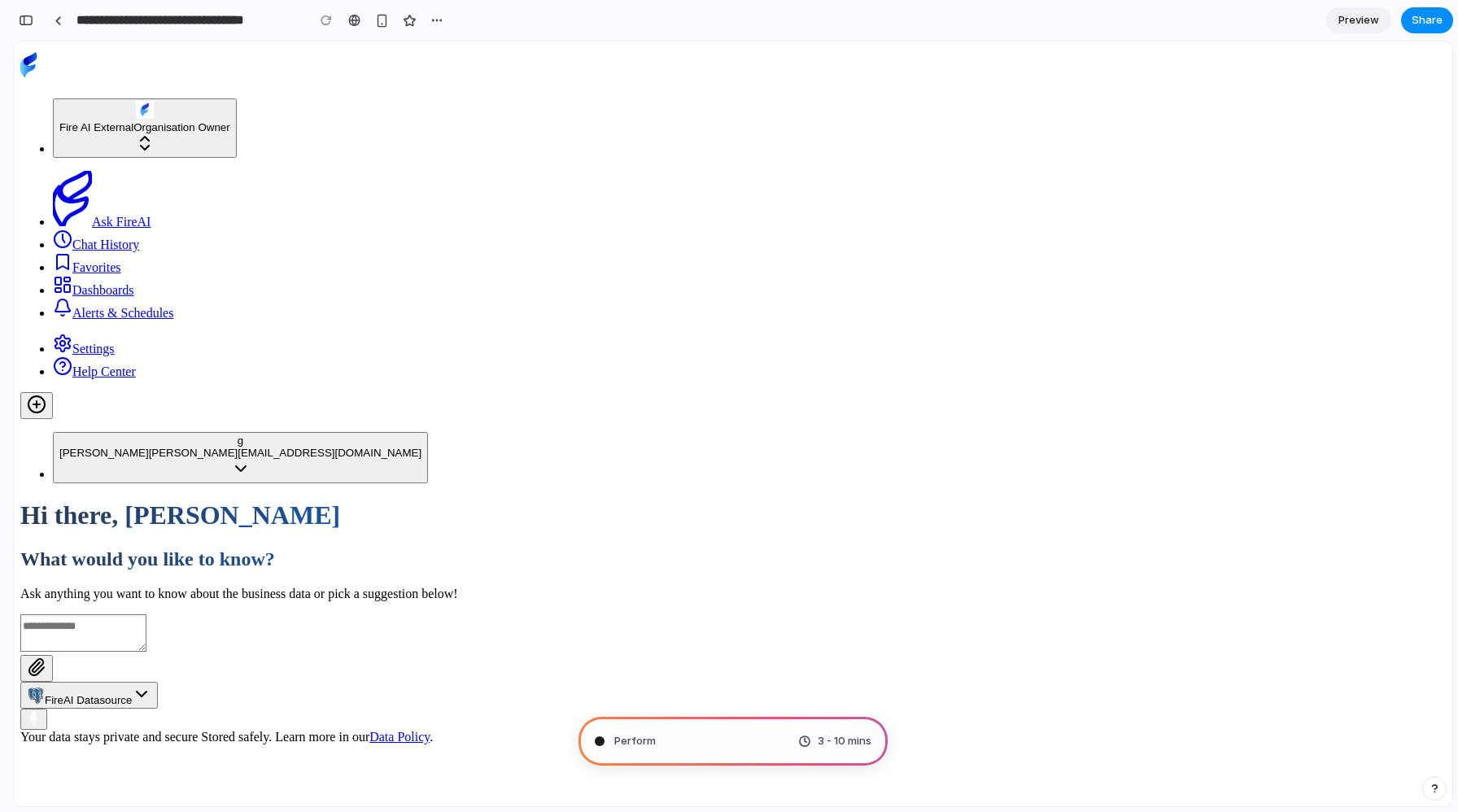
type input "**********"
